Goal: Navigation & Orientation: Find specific page/section

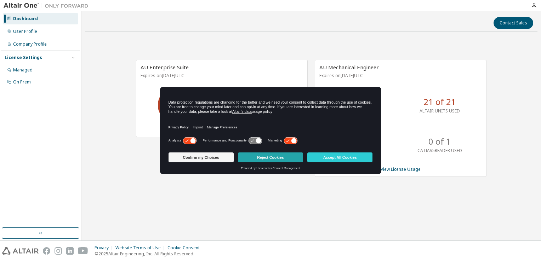
click at [264, 159] on button "Reject Cookies" at bounding box center [270, 157] width 65 height 10
